Goal: Information Seeking & Learning: Learn about a topic

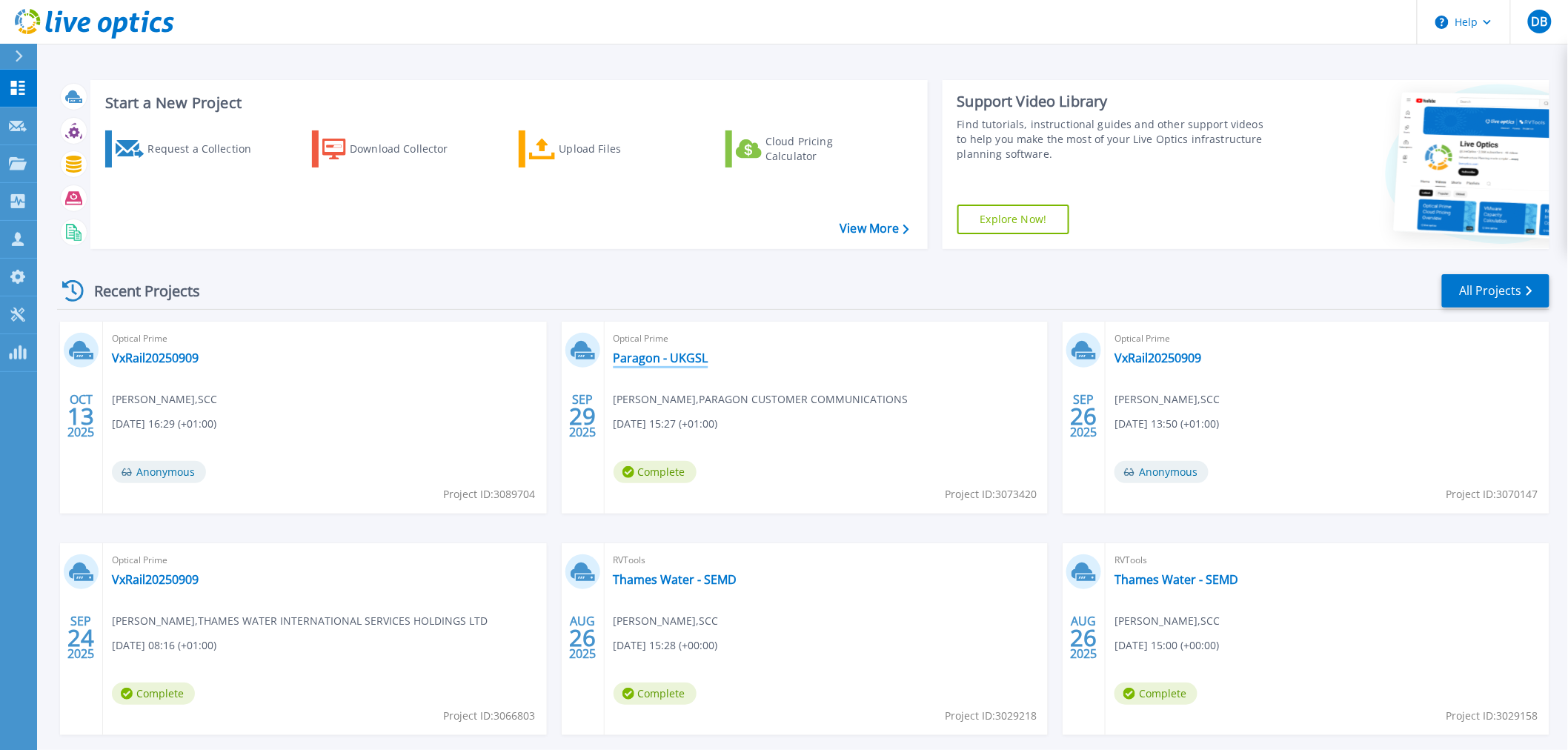
click at [677, 356] on link "Paragon - UKGSL" at bounding box center [661, 357] width 95 height 15
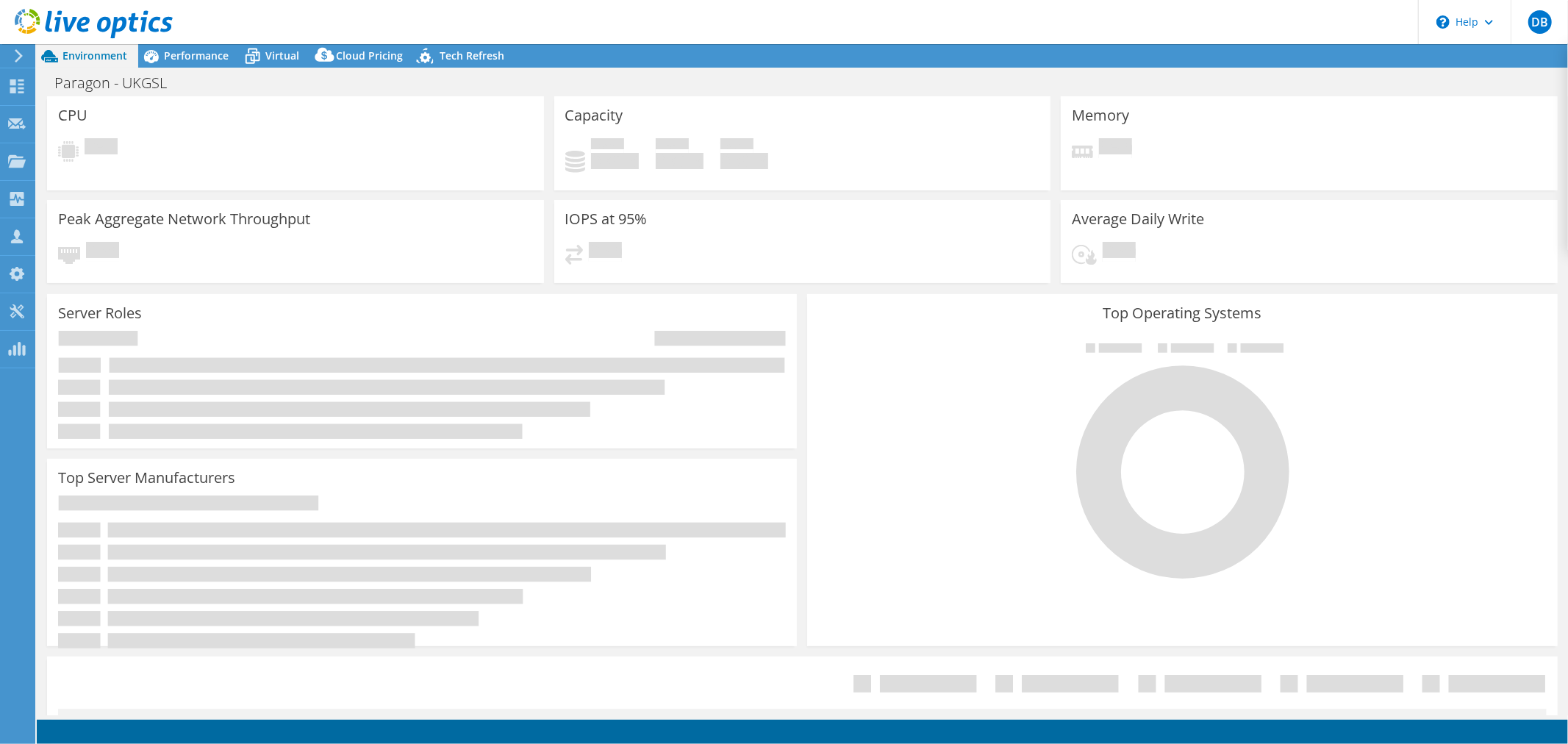
select select "USD"
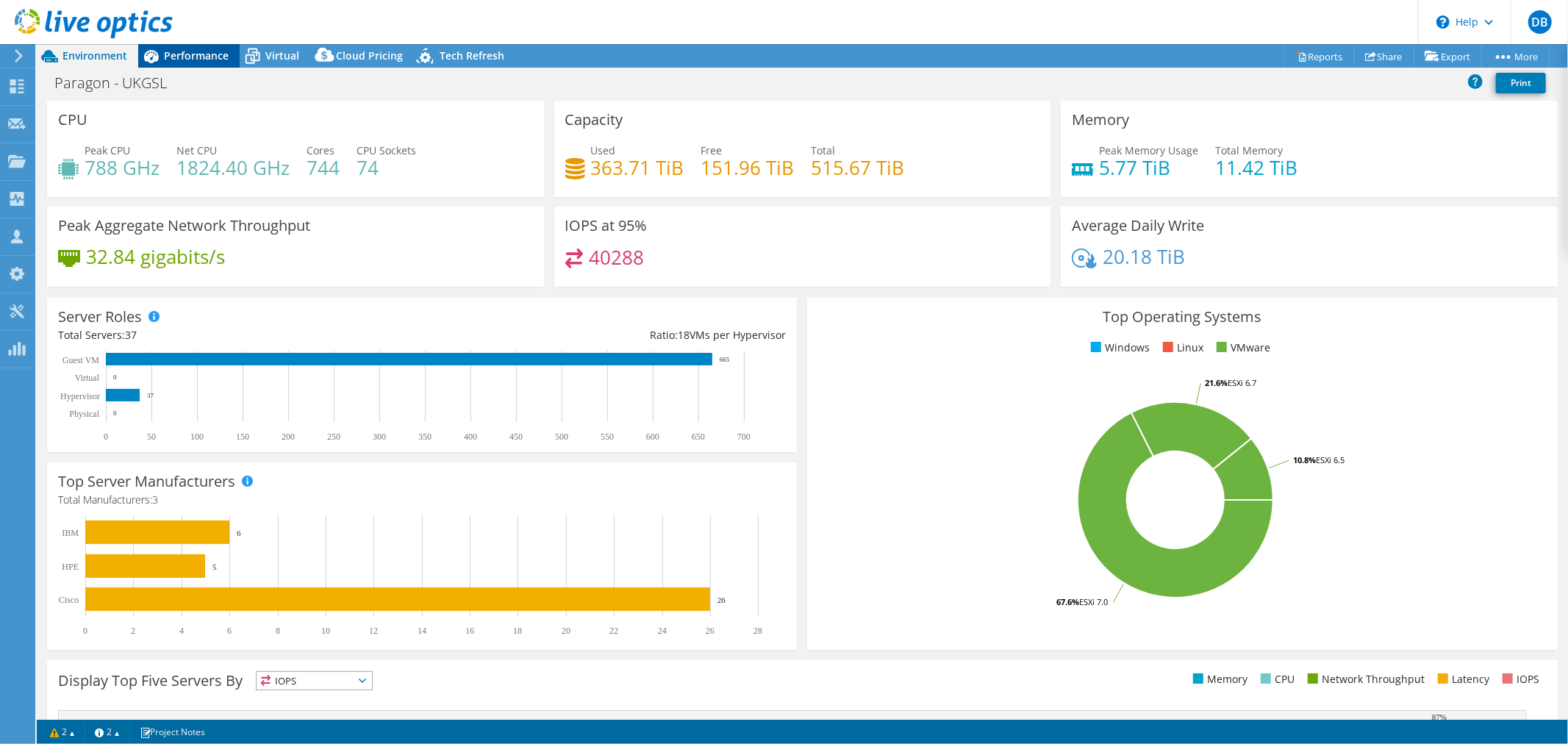
click at [188, 63] on div "Performance" at bounding box center [189, 56] width 102 height 24
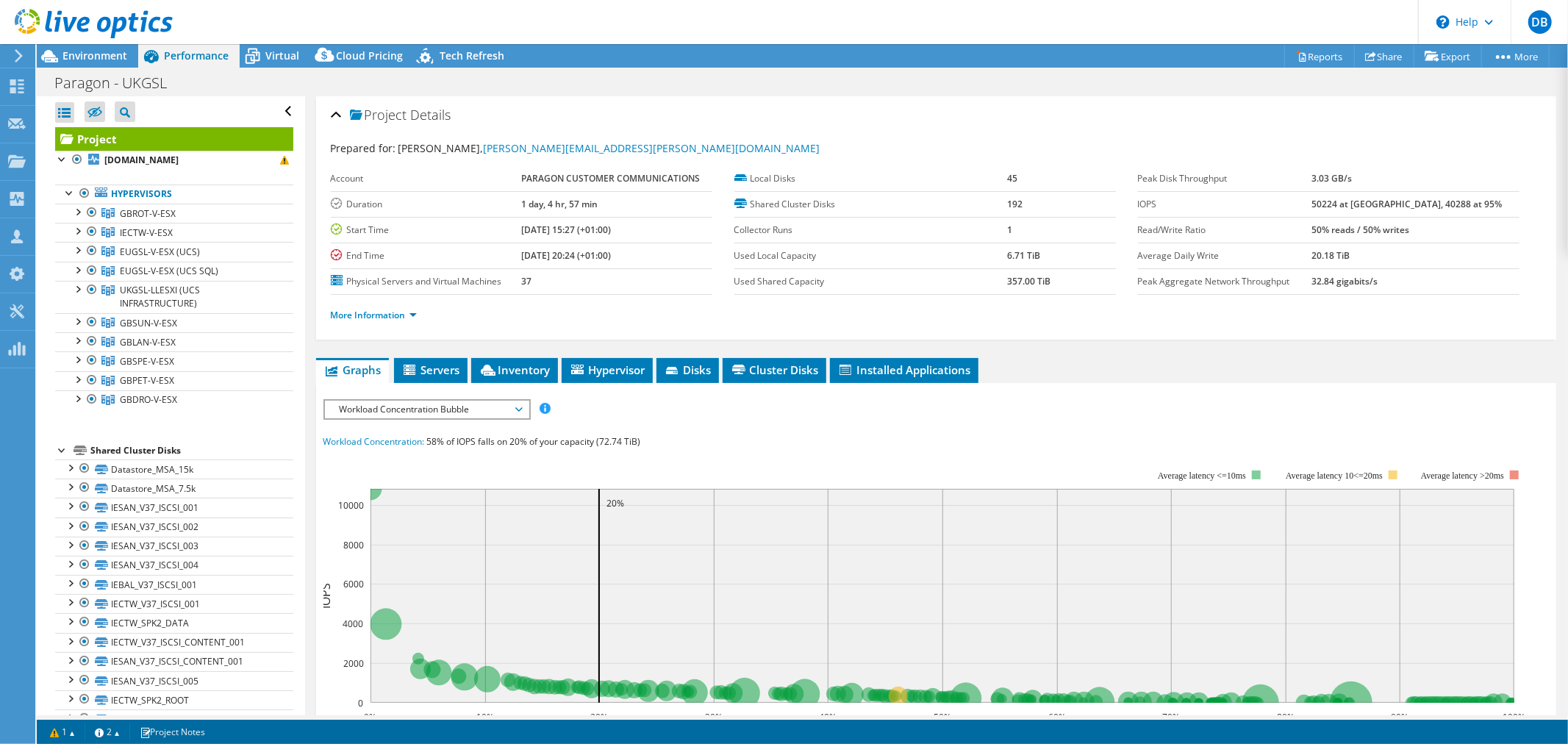
click at [471, 416] on div "Workload Concentration Bubble IOPS Disk Throughput IO Size Latency Queue Depth …" at bounding box center [426, 409] width 207 height 21
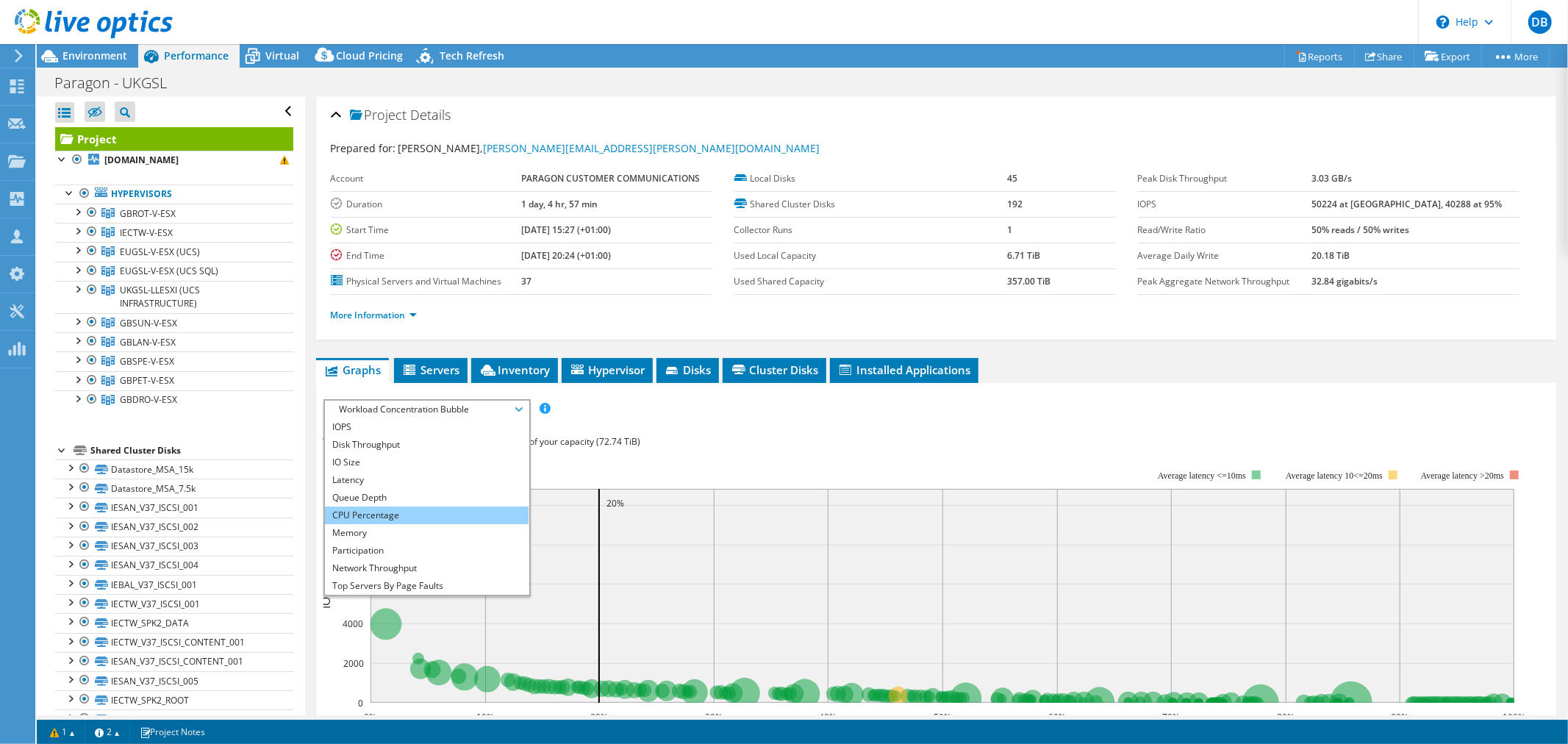
click at [394, 508] on li "CPU Percentage" at bounding box center [426, 515] width 204 height 18
